Goal: Task Accomplishment & Management: Complete application form

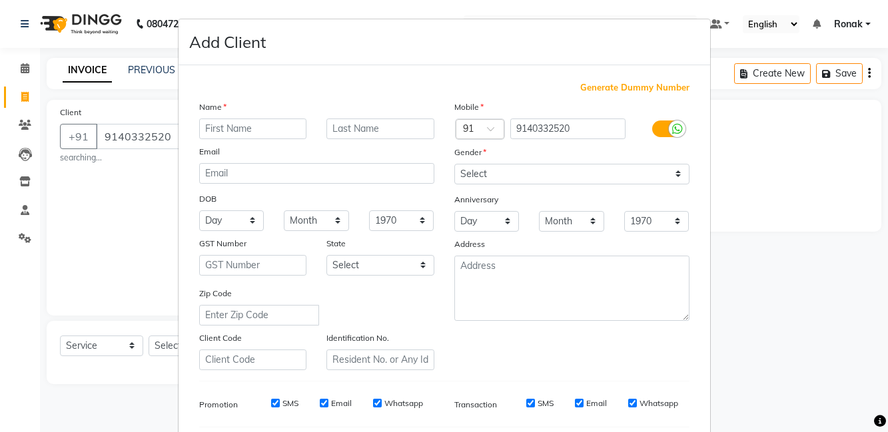
select select "8341"
select select "service"
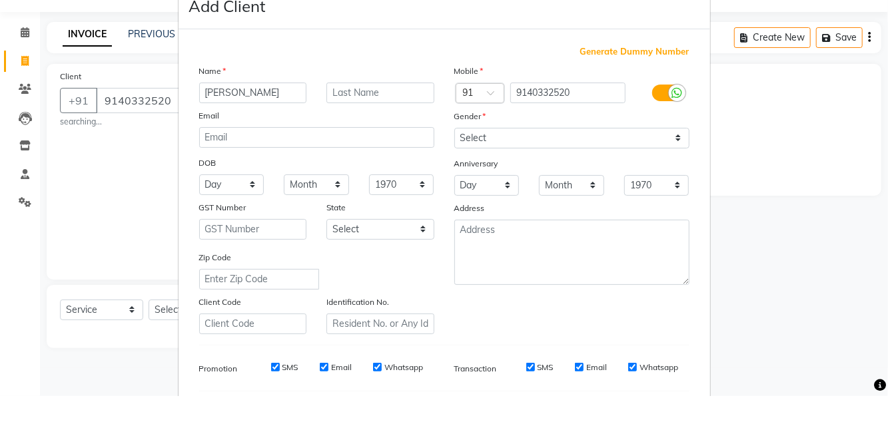
type input "[PERSON_NAME]"
click at [528, 176] on select "Select [DEMOGRAPHIC_DATA] [DEMOGRAPHIC_DATA] Other Prefer Not To Say" at bounding box center [571, 174] width 235 height 21
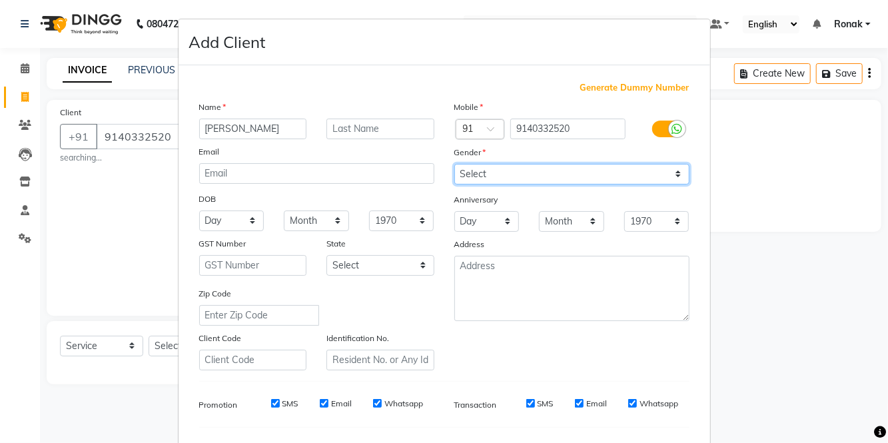
select select "[DEMOGRAPHIC_DATA]"
click at [454, 164] on select "Select [DEMOGRAPHIC_DATA] [DEMOGRAPHIC_DATA] Other Prefer Not To Say" at bounding box center [571, 174] width 235 height 21
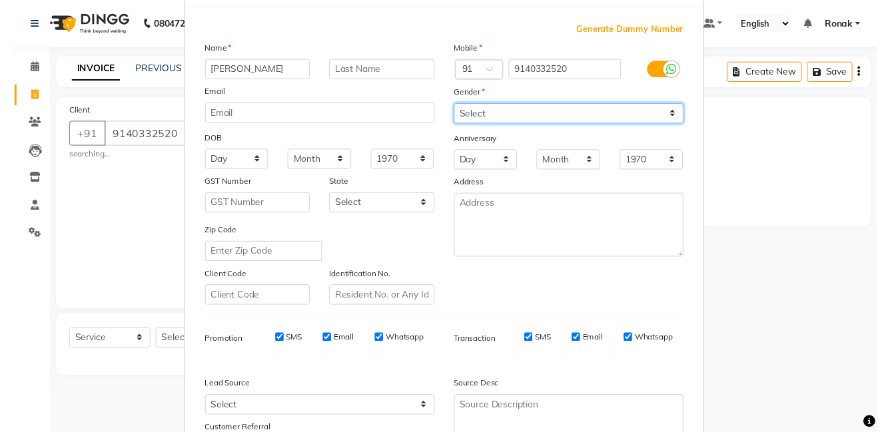
scroll to position [101, 0]
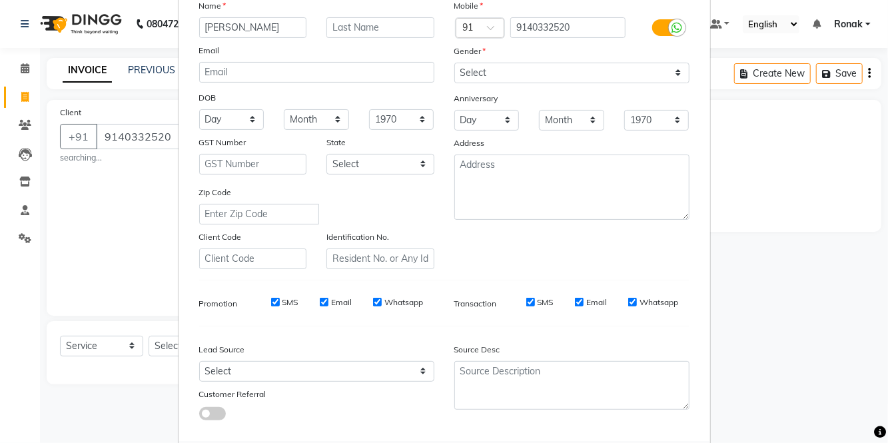
select select
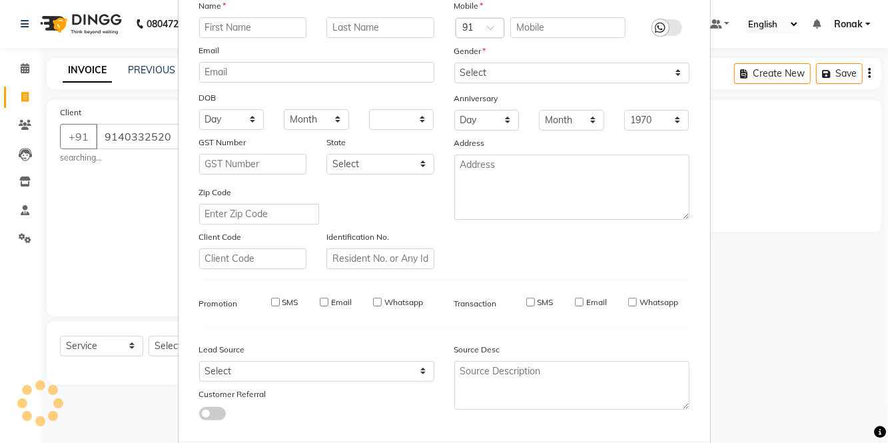
select select
checkbox input "false"
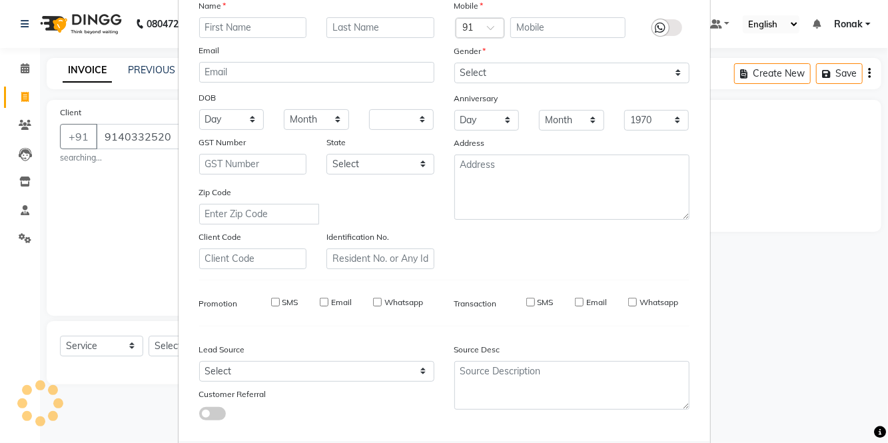
checkbox input "false"
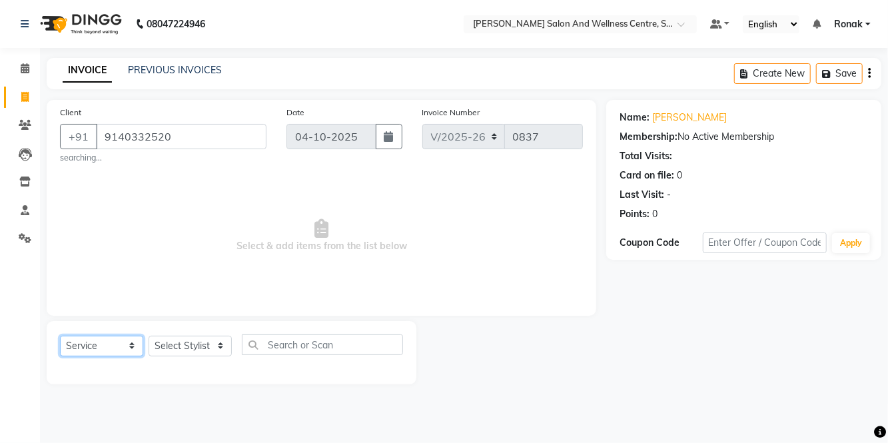
click at [109, 353] on select "Select Service Product Membership Package Voucher Prepaid Gift Card" at bounding box center [101, 346] width 83 height 21
click at [60, 336] on select "Select Service Product Membership Package Voucher Prepaid Gift Card" at bounding box center [101, 346] width 83 height 21
click at [185, 345] on select "Select Stylist [PERSON_NAME] [PERSON_NAME] [PERSON_NAME] [PERSON_NAME] La perle…" at bounding box center [190, 346] width 83 height 21
click at [89, 344] on select "Select Service Product Membership Package Voucher Prepaid Gift Card" at bounding box center [101, 346] width 83 height 21
select select "package"
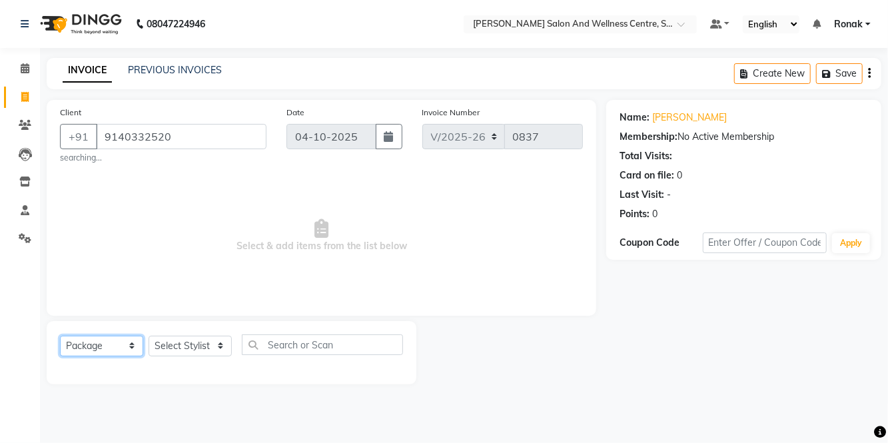
click at [60, 336] on select "Select Service Product Membership Package Voucher Prepaid Gift Card" at bounding box center [101, 346] width 83 height 21
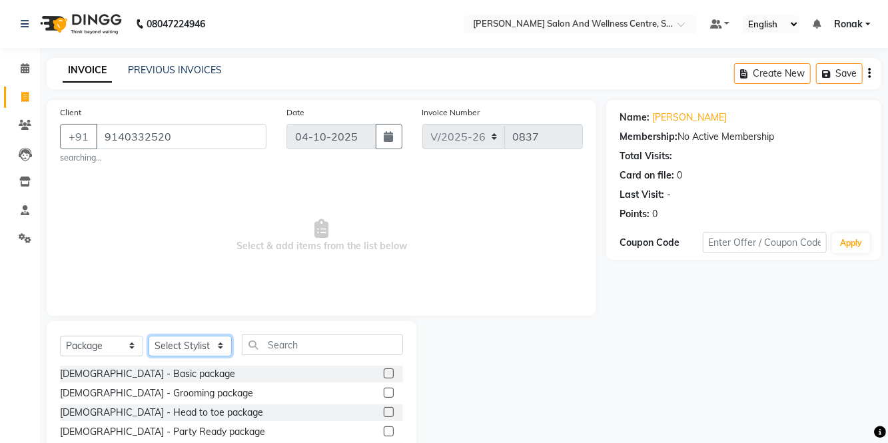
click at [227, 336] on select "Select Stylist [PERSON_NAME] [PERSON_NAME] [PERSON_NAME] [PERSON_NAME] La perle…" at bounding box center [190, 346] width 83 height 21
select select "84213"
click at [149, 336] on select "Select Stylist [PERSON_NAME] [PERSON_NAME] [PERSON_NAME] [PERSON_NAME] La perle…" at bounding box center [190, 346] width 83 height 21
click at [301, 344] on input "text" at bounding box center [322, 344] width 161 height 21
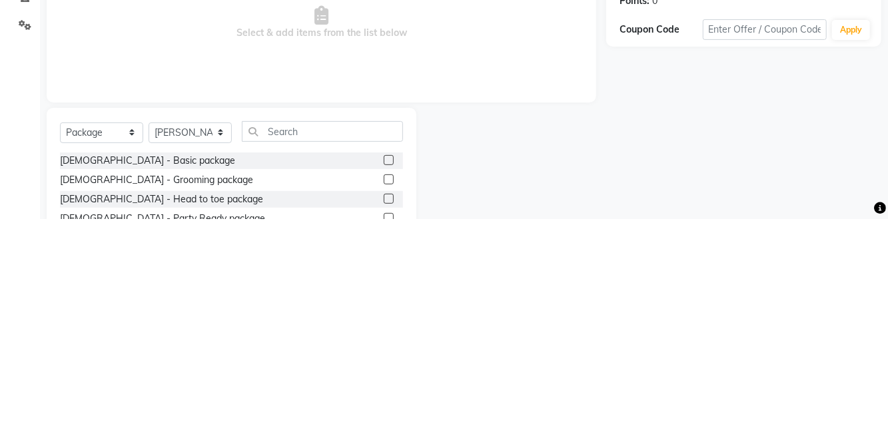
click at [0, 310] on div "Calendar Invoice Clients Leads Inventory Staff Settings Completed InProgress Up…" at bounding box center [90, 278] width 180 height 480
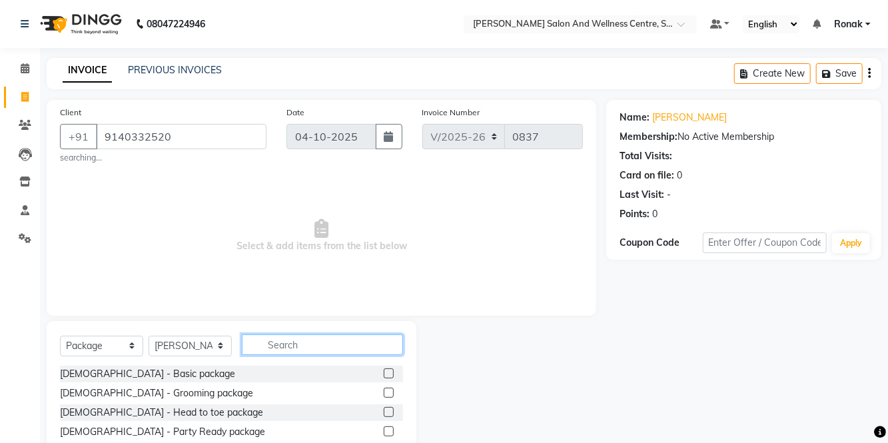
click at [316, 344] on input "text" at bounding box center [322, 344] width 161 height 21
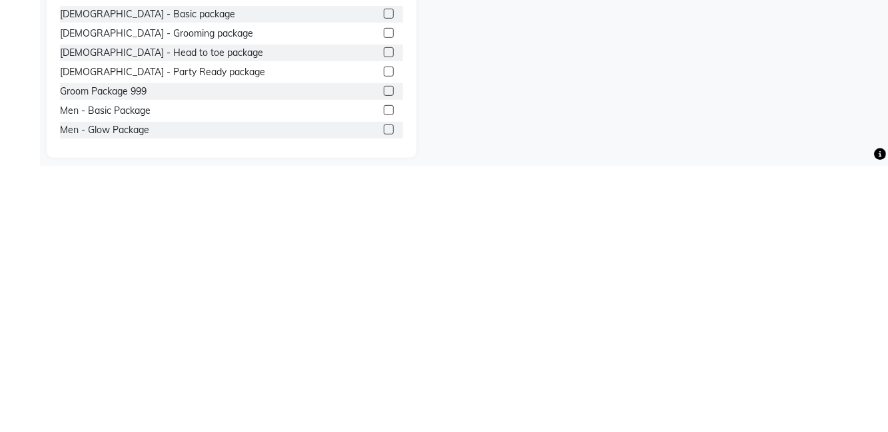
scroll to position [97, 0]
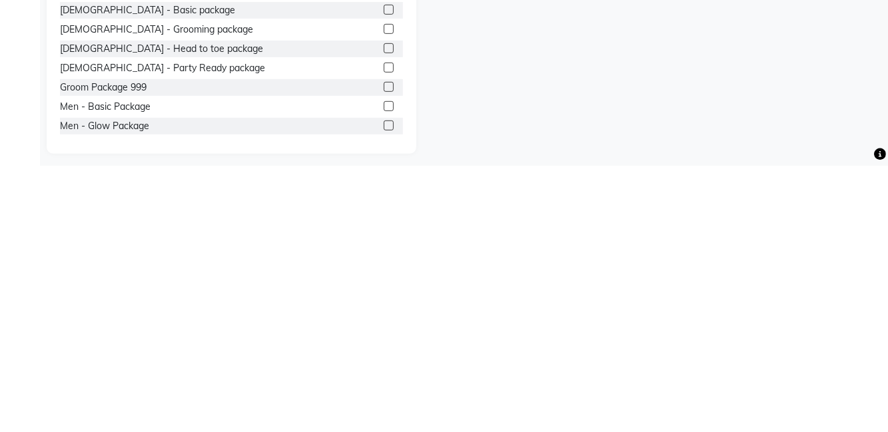
click at [294, 361] on div "Groom Package 999" at bounding box center [231, 354] width 343 height 17
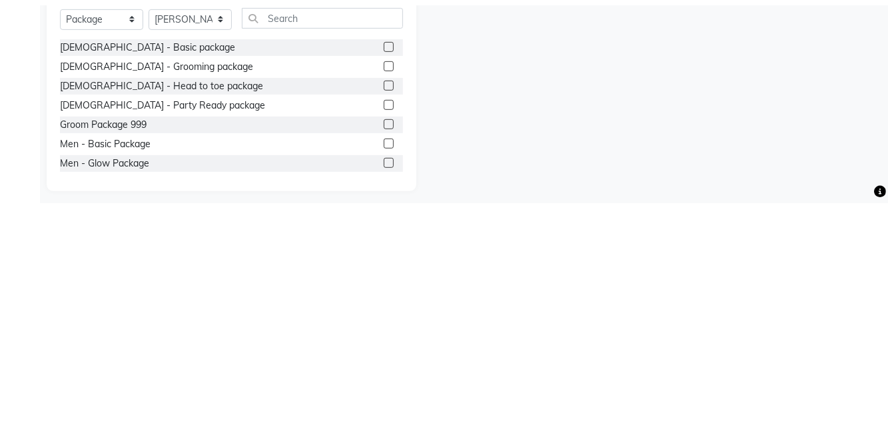
scroll to position [94, 0]
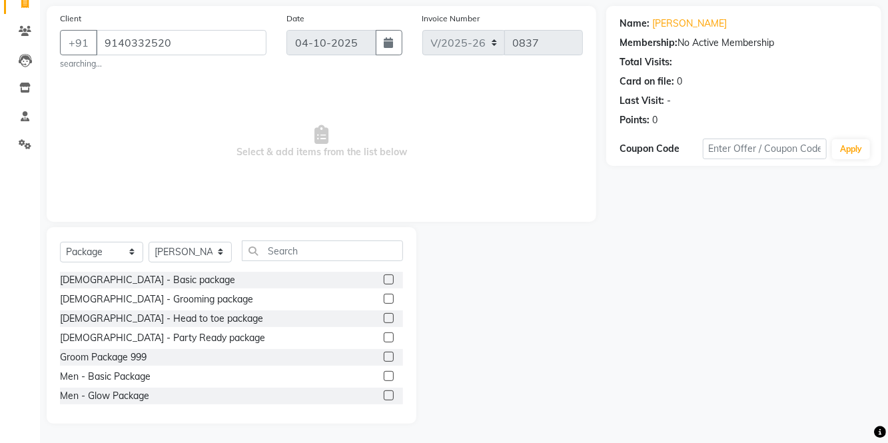
click at [272, 372] on div "Men - Basic Package" at bounding box center [231, 376] width 343 height 17
click at [386, 362] on label at bounding box center [389, 357] width 10 height 10
click at [386, 362] on input "checkbox" at bounding box center [388, 357] width 9 height 9
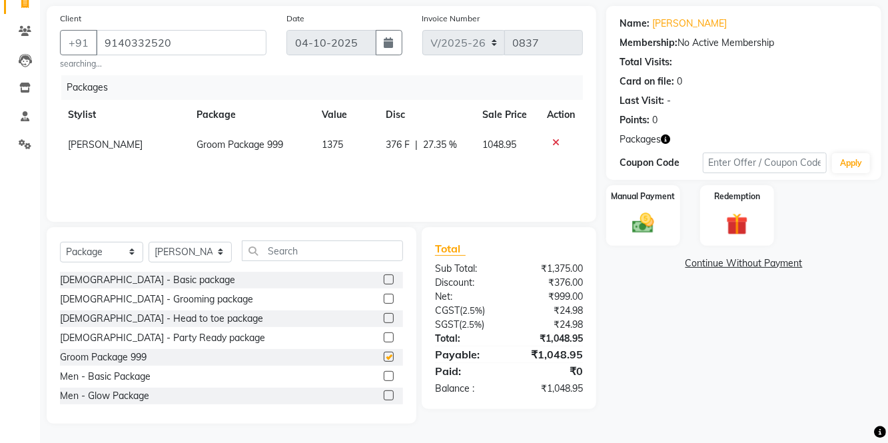
checkbox input "false"
click at [662, 224] on div "Manual Payment" at bounding box center [643, 215] width 74 height 61
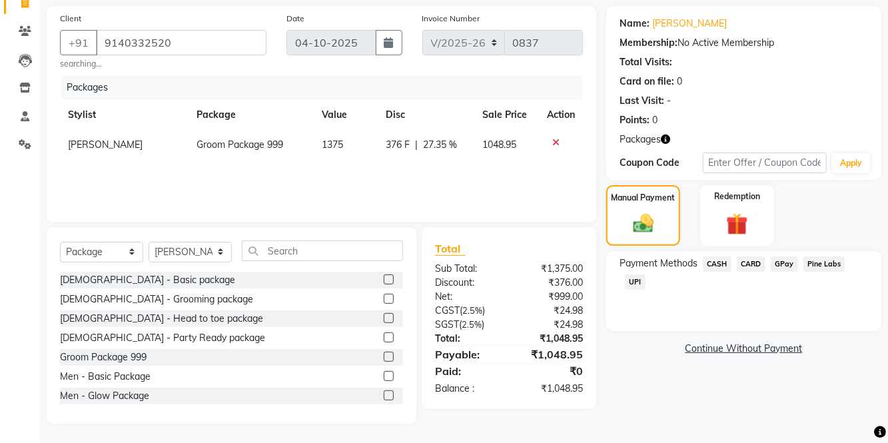
click at [644, 277] on span "UPI" at bounding box center [635, 282] width 21 height 15
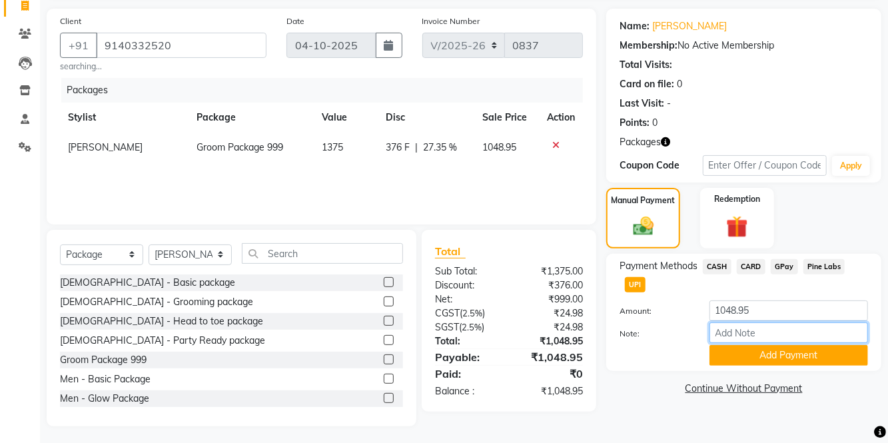
click at [761, 323] on input "Note:" at bounding box center [789, 332] width 159 height 21
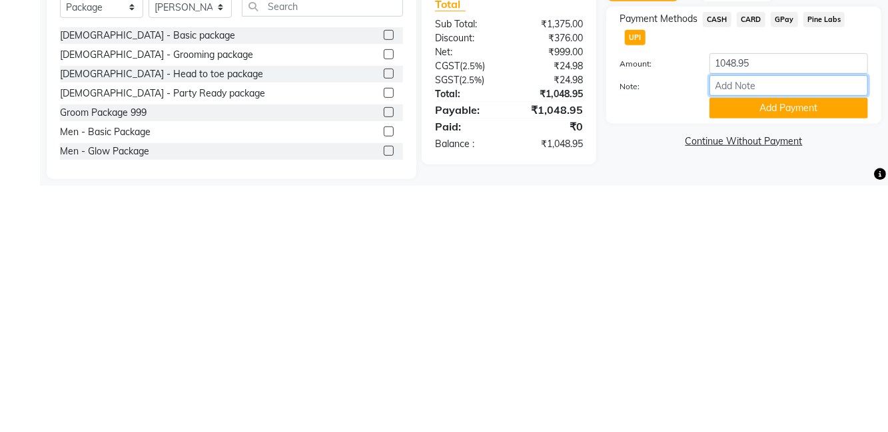
scroll to position [91, 0]
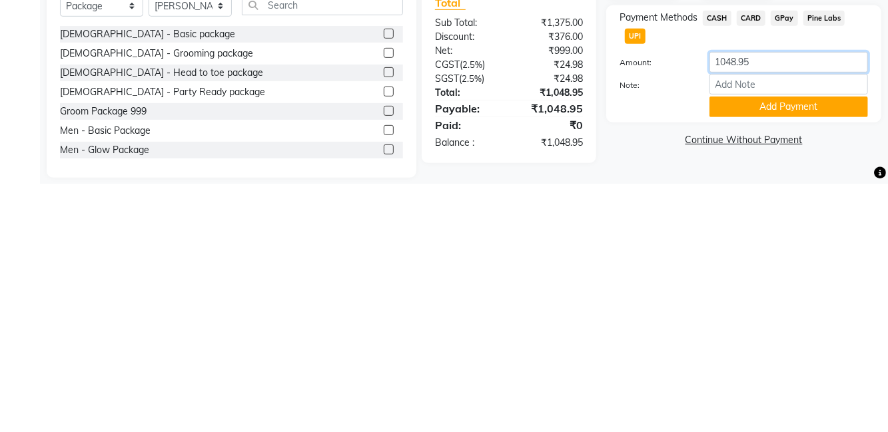
click at [771, 306] on input "1048.95" at bounding box center [789, 310] width 159 height 21
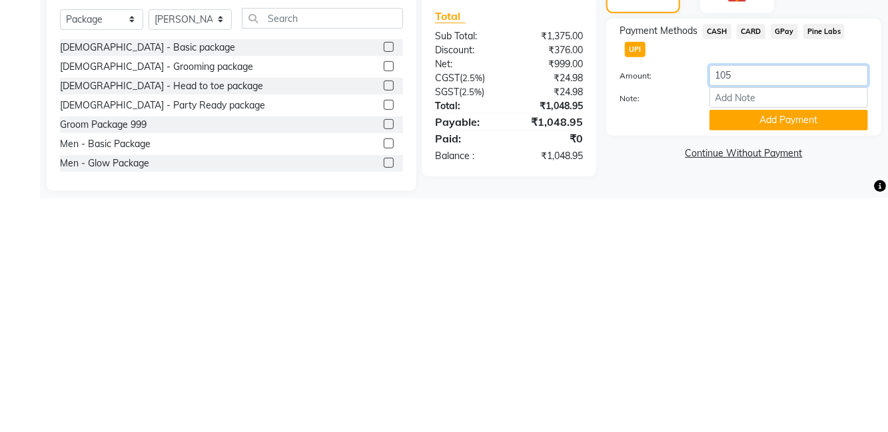
type input "1050"
click at [836, 361] on button "Add Payment" at bounding box center [789, 355] width 159 height 21
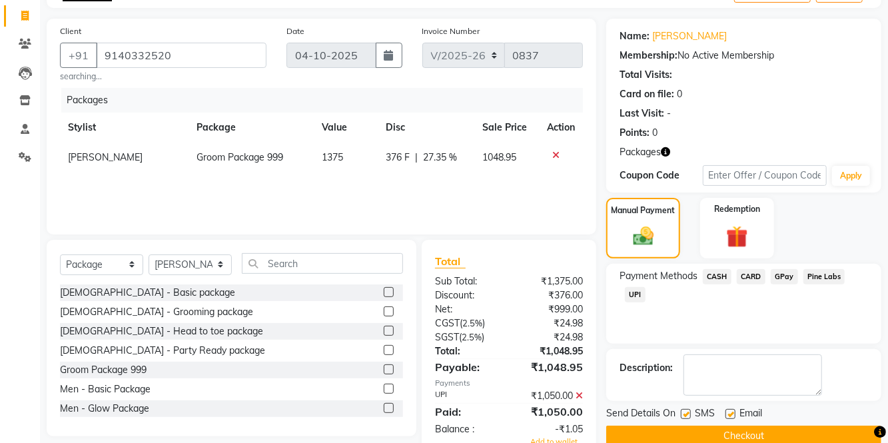
scroll to position [54, 0]
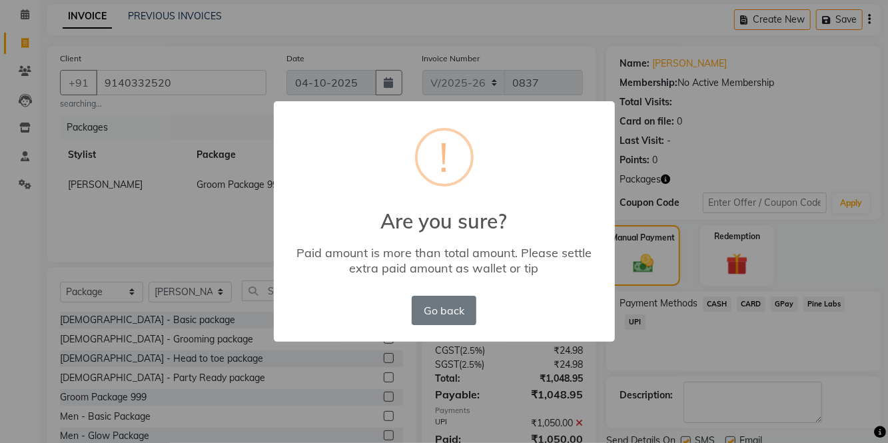
click at [452, 325] on button "Go back" at bounding box center [444, 310] width 64 height 29
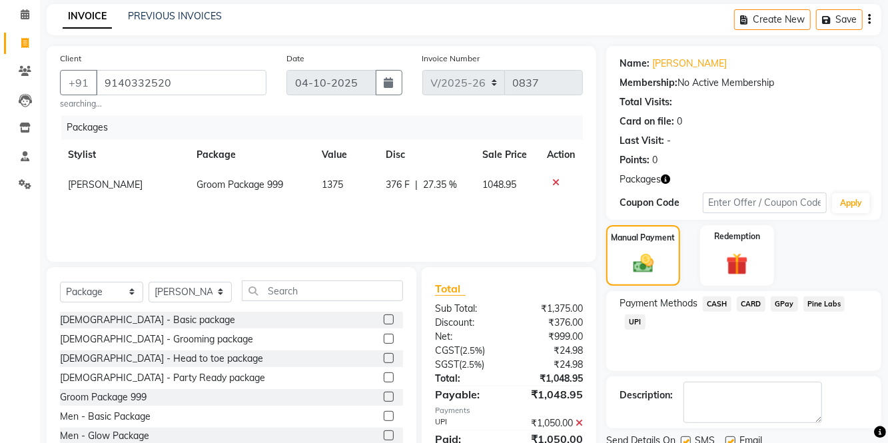
click at [729, 432] on label at bounding box center [731, 441] width 10 height 10
click at [729, 432] on input "checkbox" at bounding box center [730, 442] width 9 height 9
checkbox input "false"
click at [580, 426] on icon at bounding box center [579, 422] width 7 height 9
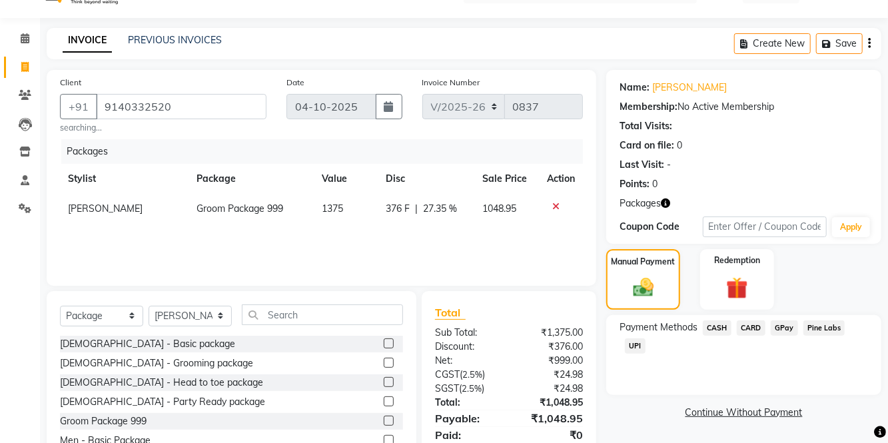
click at [638, 346] on span "UPI" at bounding box center [635, 345] width 21 height 15
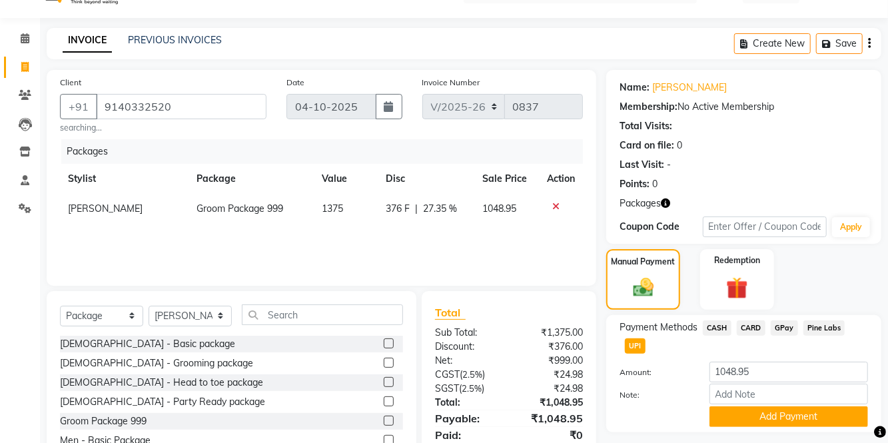
click at [794, 424] on button "Add Payment" at bounding box center [789, 416] width 159 height 21
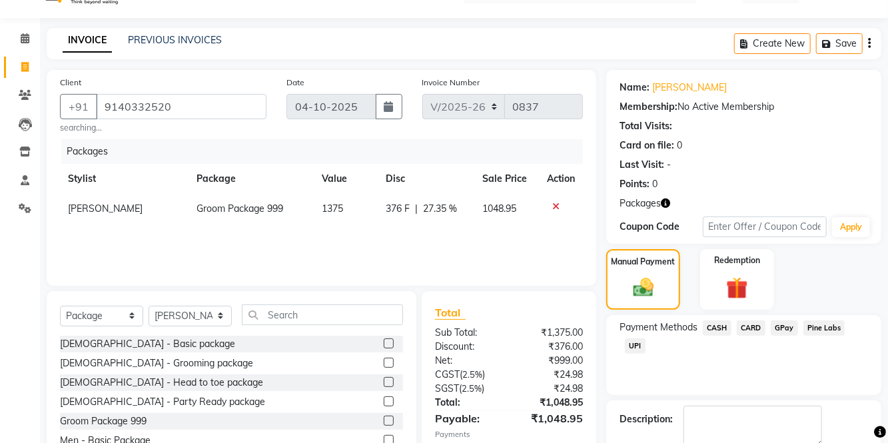
scroll to position [43, 0]
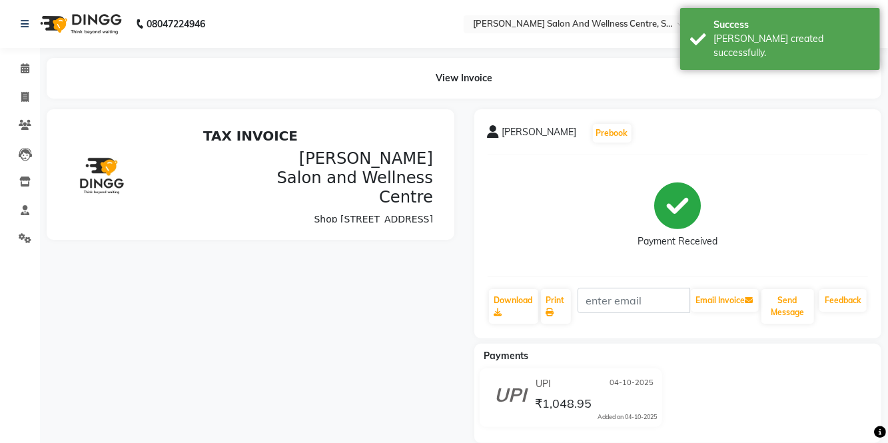
select select "service"
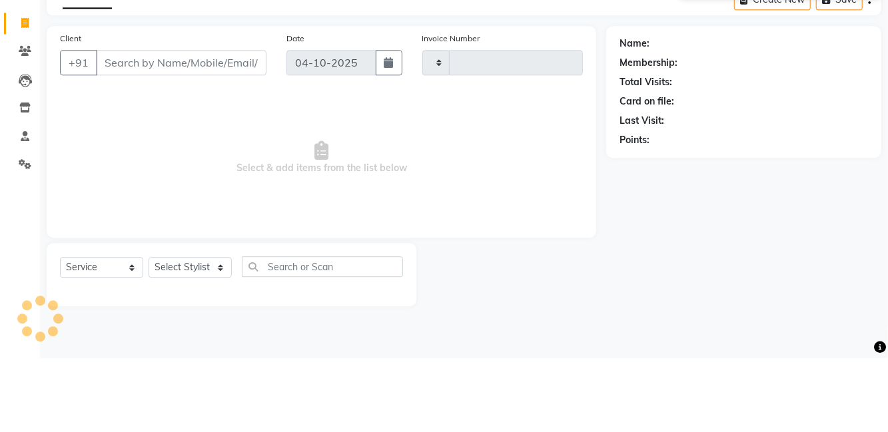
type input ">"
type input "0838"
select select "8341"
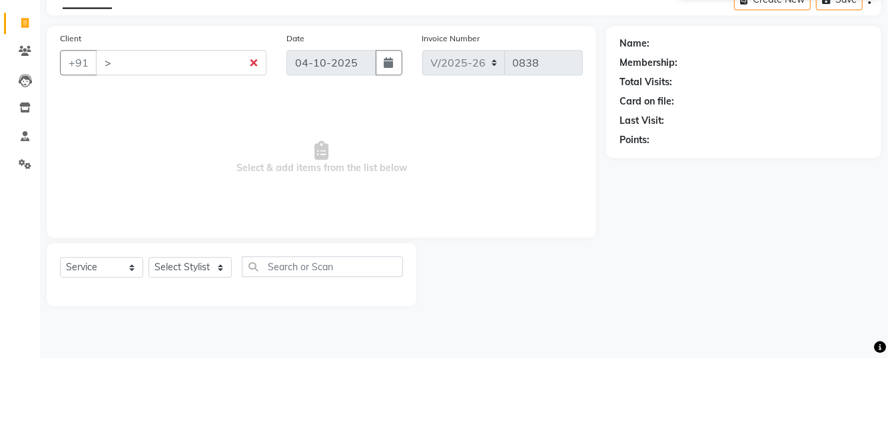
click at [237, 131] on input ">" at bounding box center [181, 136] width 171 height 25
click at [252, 141] on input ">" at bounding box center [181, 136] width 171 height 25
click at [260, 144] on input ">" at bounding box center [181, 136] width 171 height 25
click at [255, 148] on input ">" at bounding box center [181, 136] width 171 height 25
click at [252, 132] on input ">" at bounding box center [181, 136] width 171 height 25
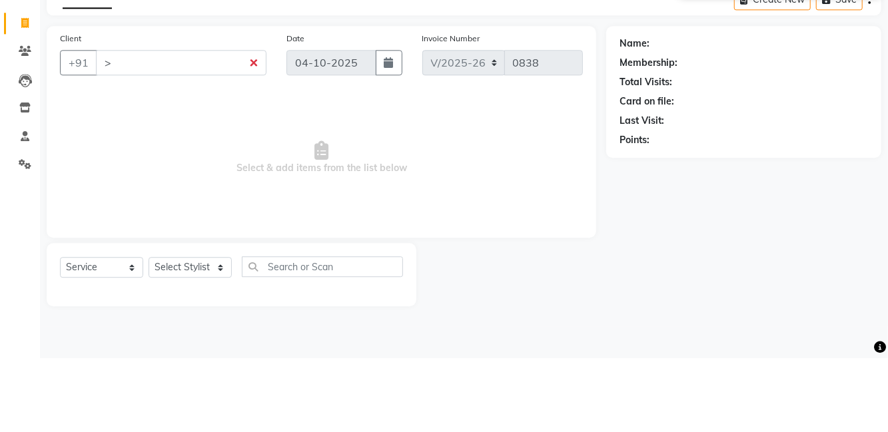
click at [255, 141] on input ">" at bounding box center [181, 136] width 171 height 25
click at [250, 148] on input ">" at bounding box center [181, 136] width 171 height 25
click at [249, 148] on input ">" at bounding box center [181, 136] width 171 height 25
click at [261, 140] on input ">" at bounding box center [181, 136] width 171 height 25
click at [253, 145] on input ">" at bounding box center [181, 136] width 171 height 25
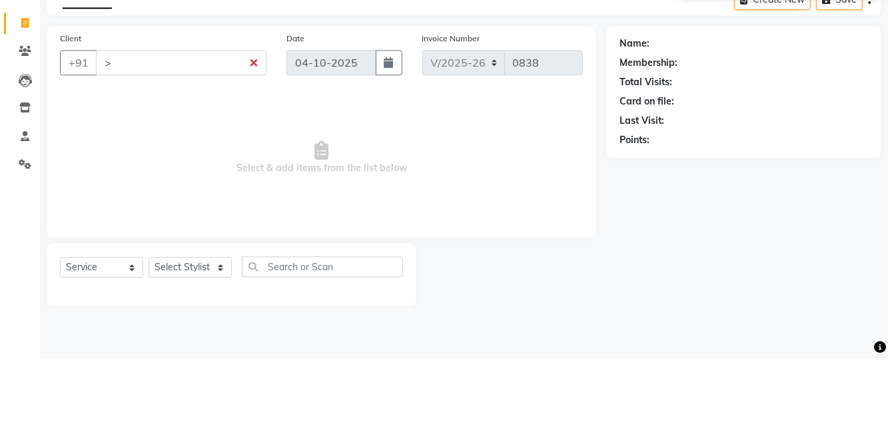
click at [253, 145] on input ">" at bounding box center [181, 136] width 171 height 25
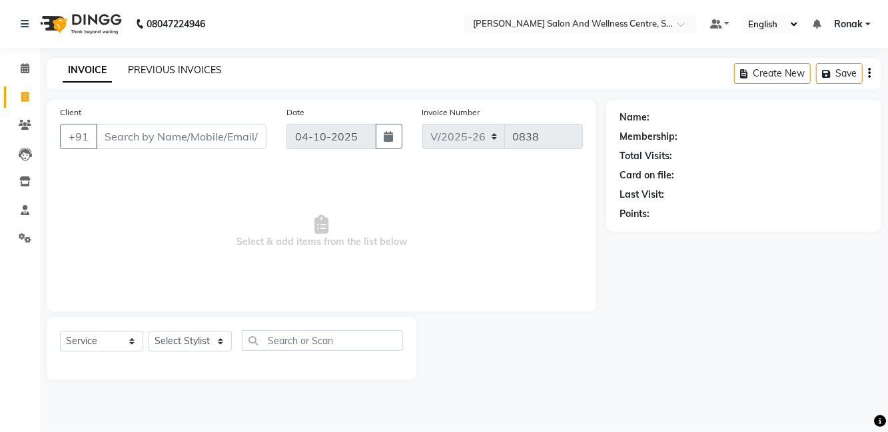
click at [192, 69] on link "PREVIOUS INVOICES" at bounding box center [175, 70] width 94 height 12
